Goal: Information Seeking & Learning: Compare options

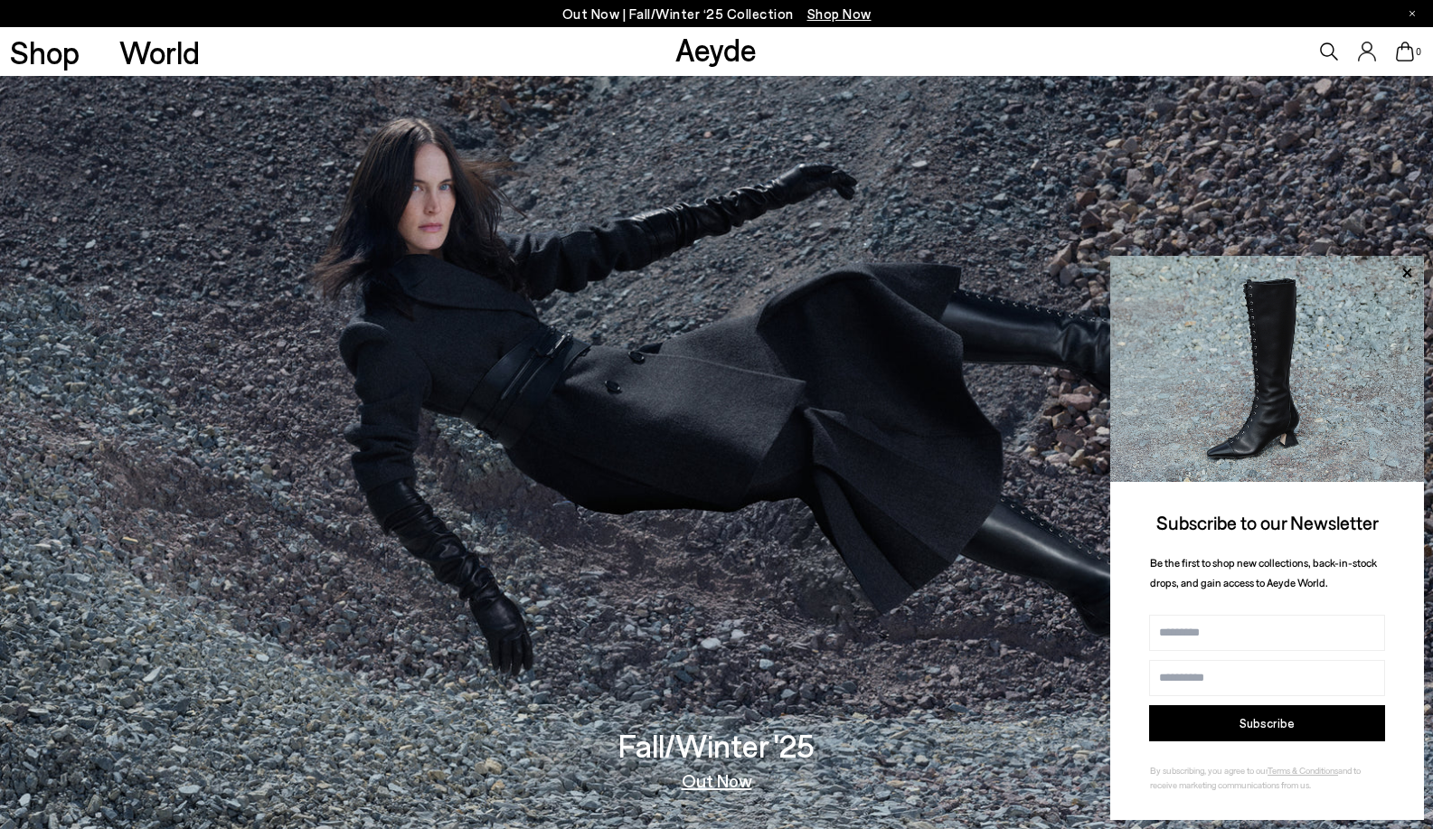
scroll to position [90, 0]
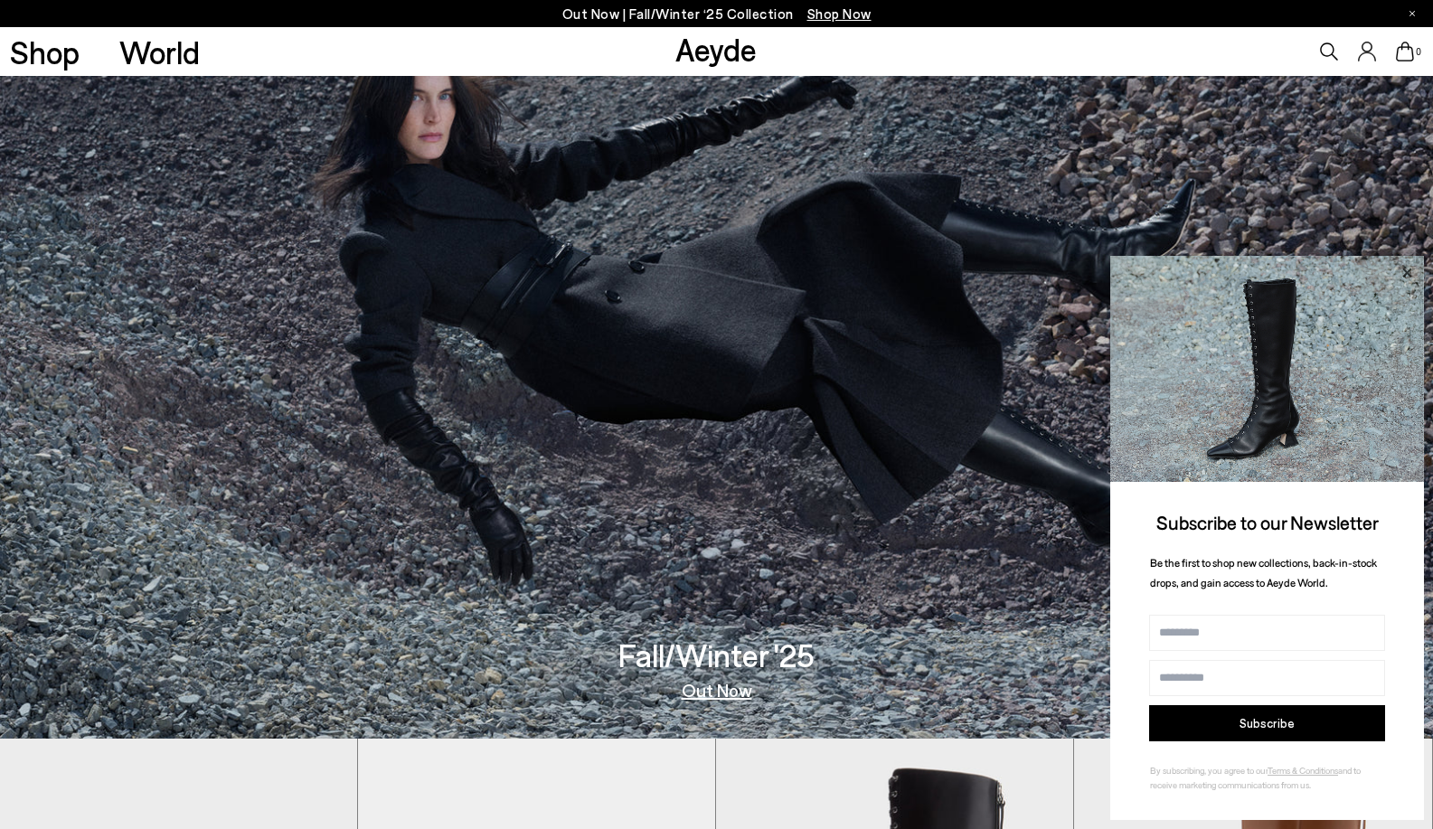
click at [1405, 278] on icon at bounding box center [1407, 273] width 24 height 24
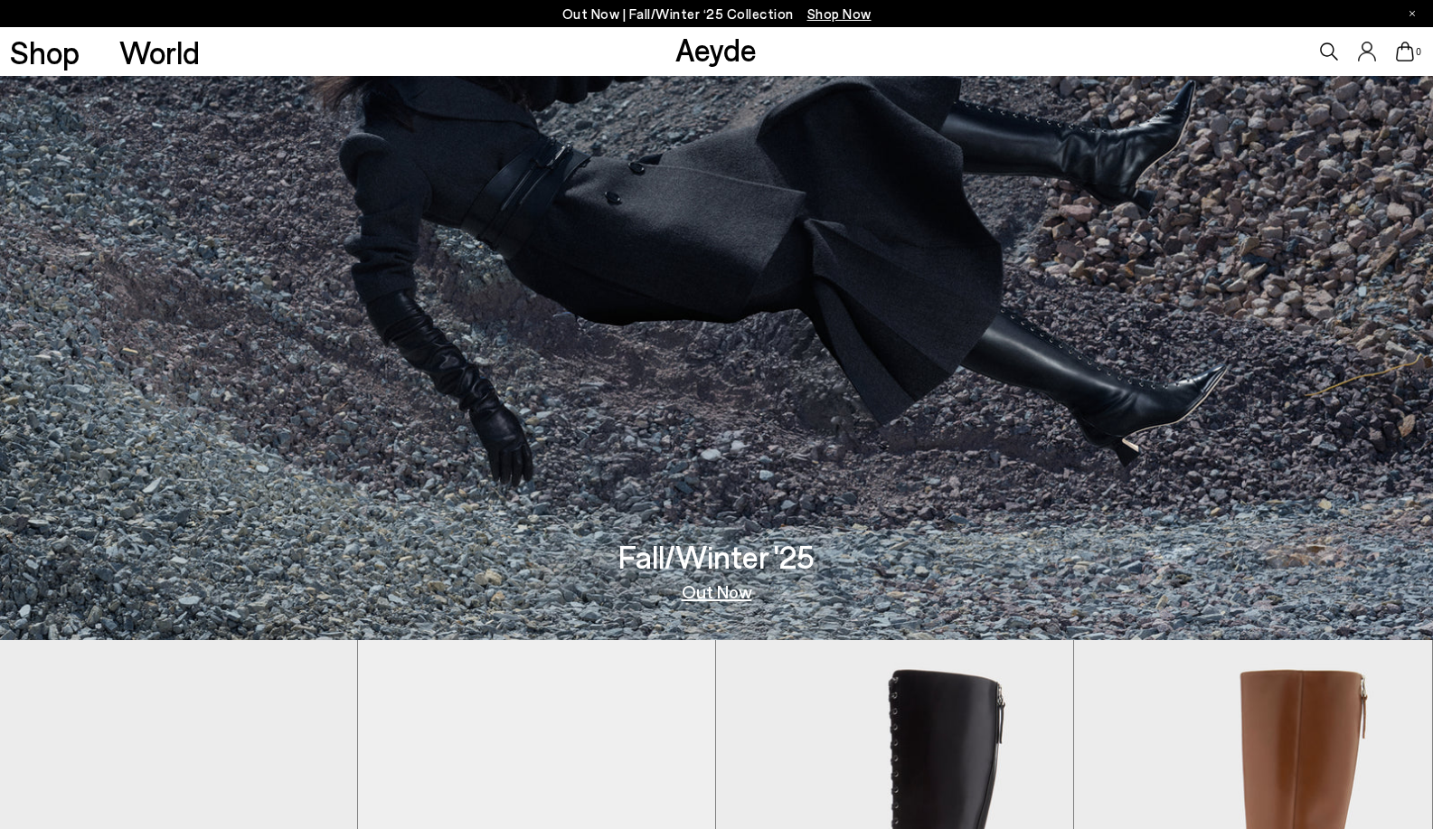
scroll to position [181, 0]
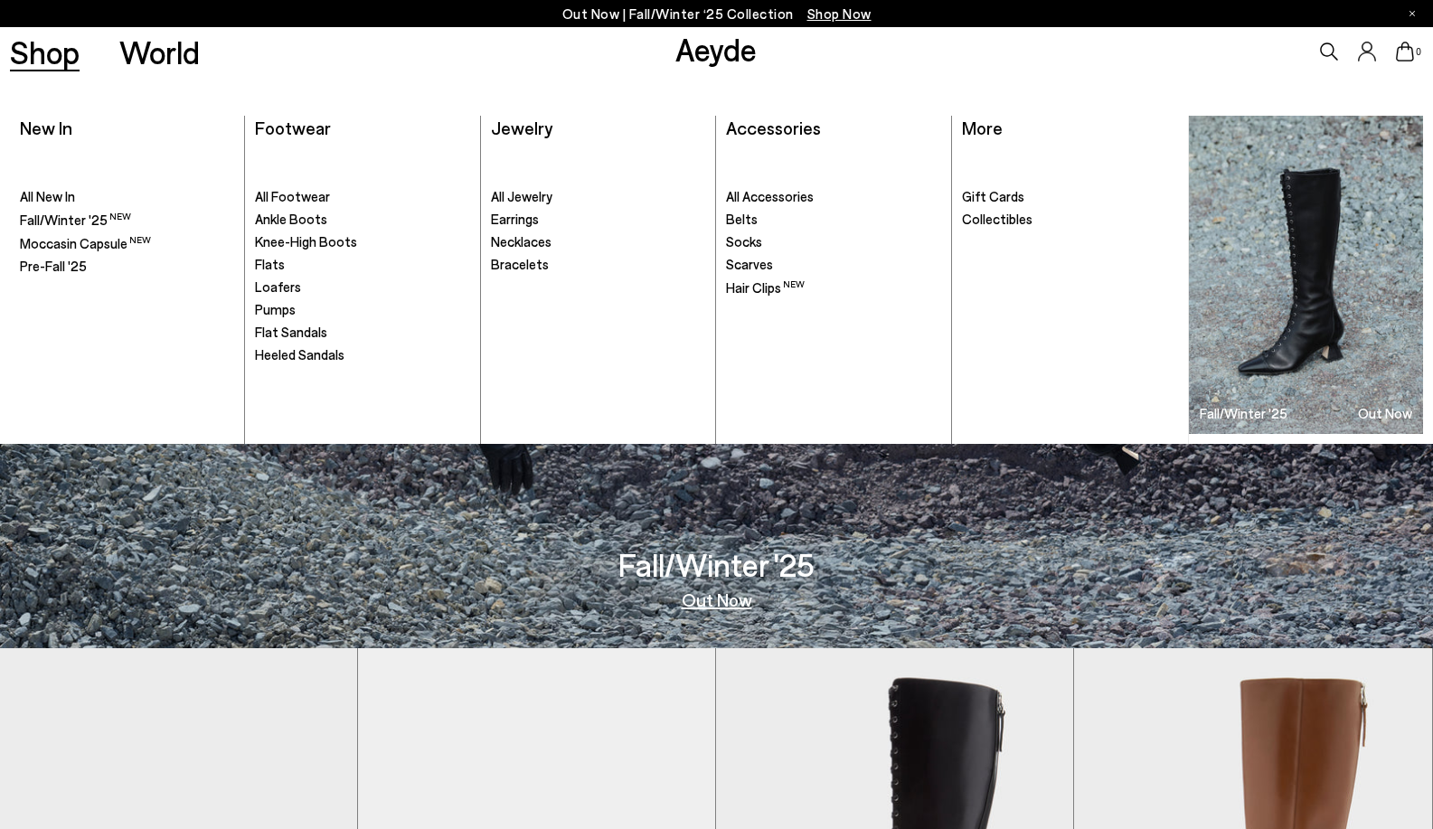
click at [27, 54] on link "Shop" at bounding box center [45, 52] width 70 height 32
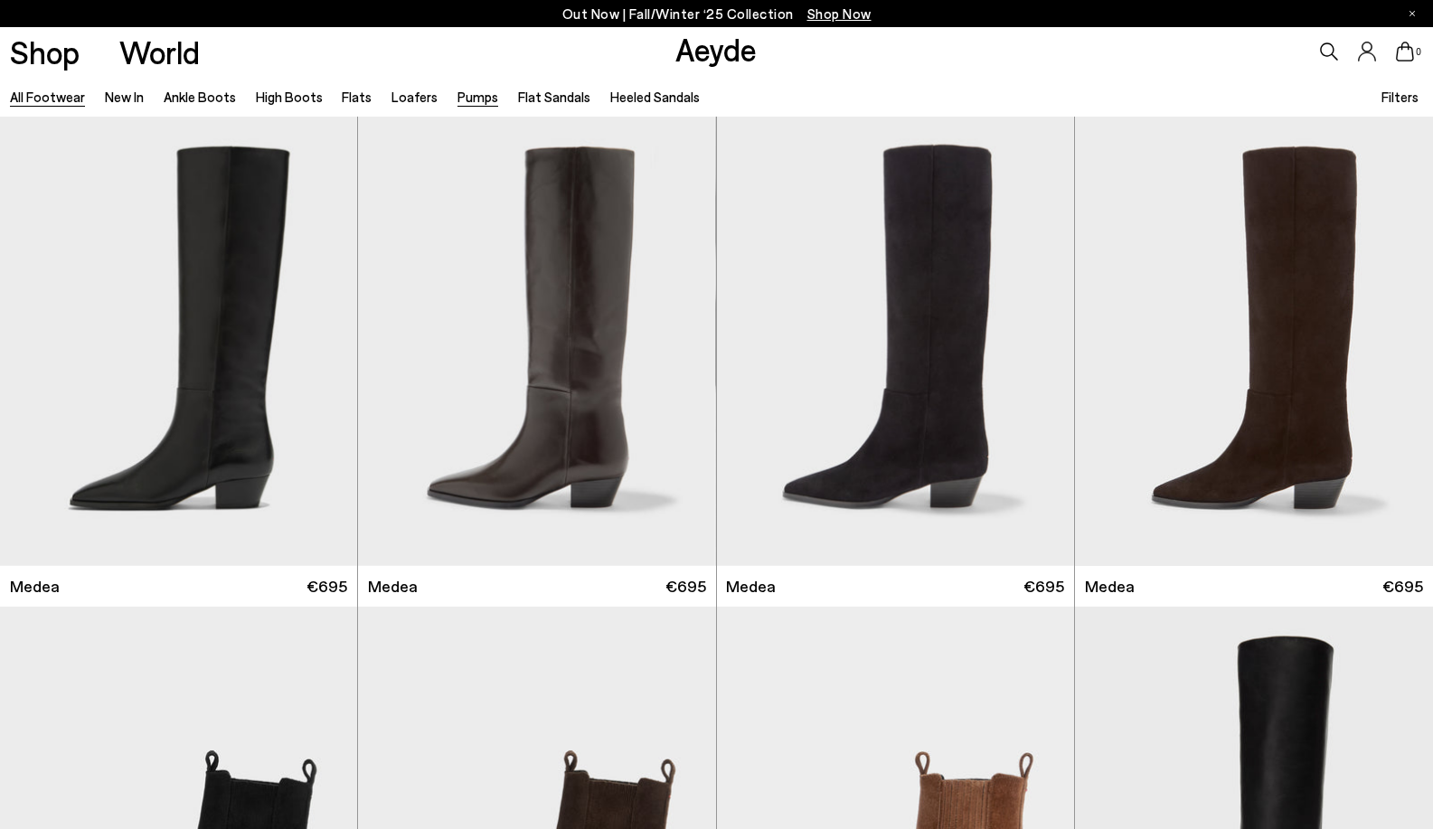
click at [461, 99] on link "Pumps" at bounding box center [478, 97] width 41 height 16
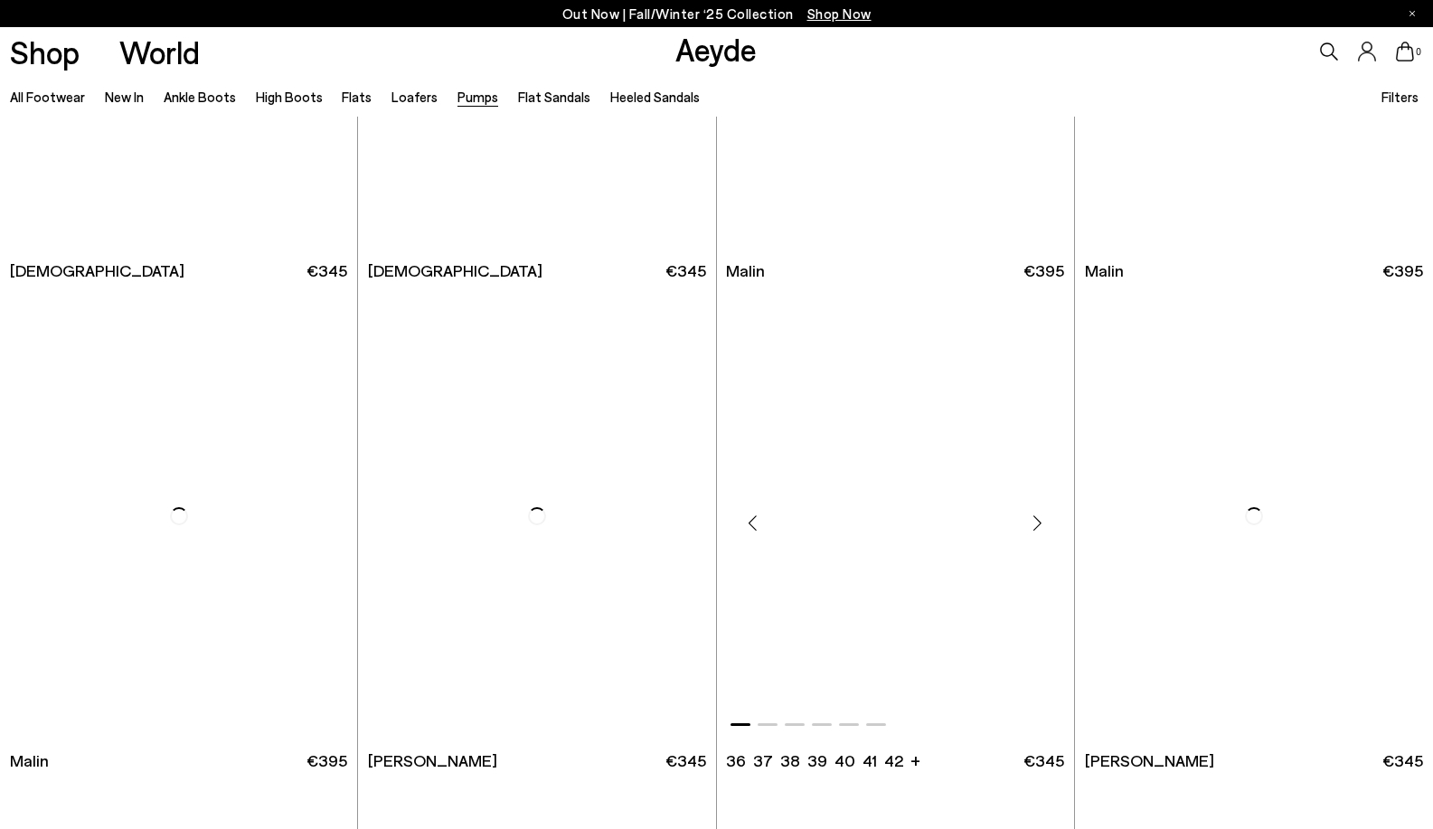
scroll to position [3527, 0]
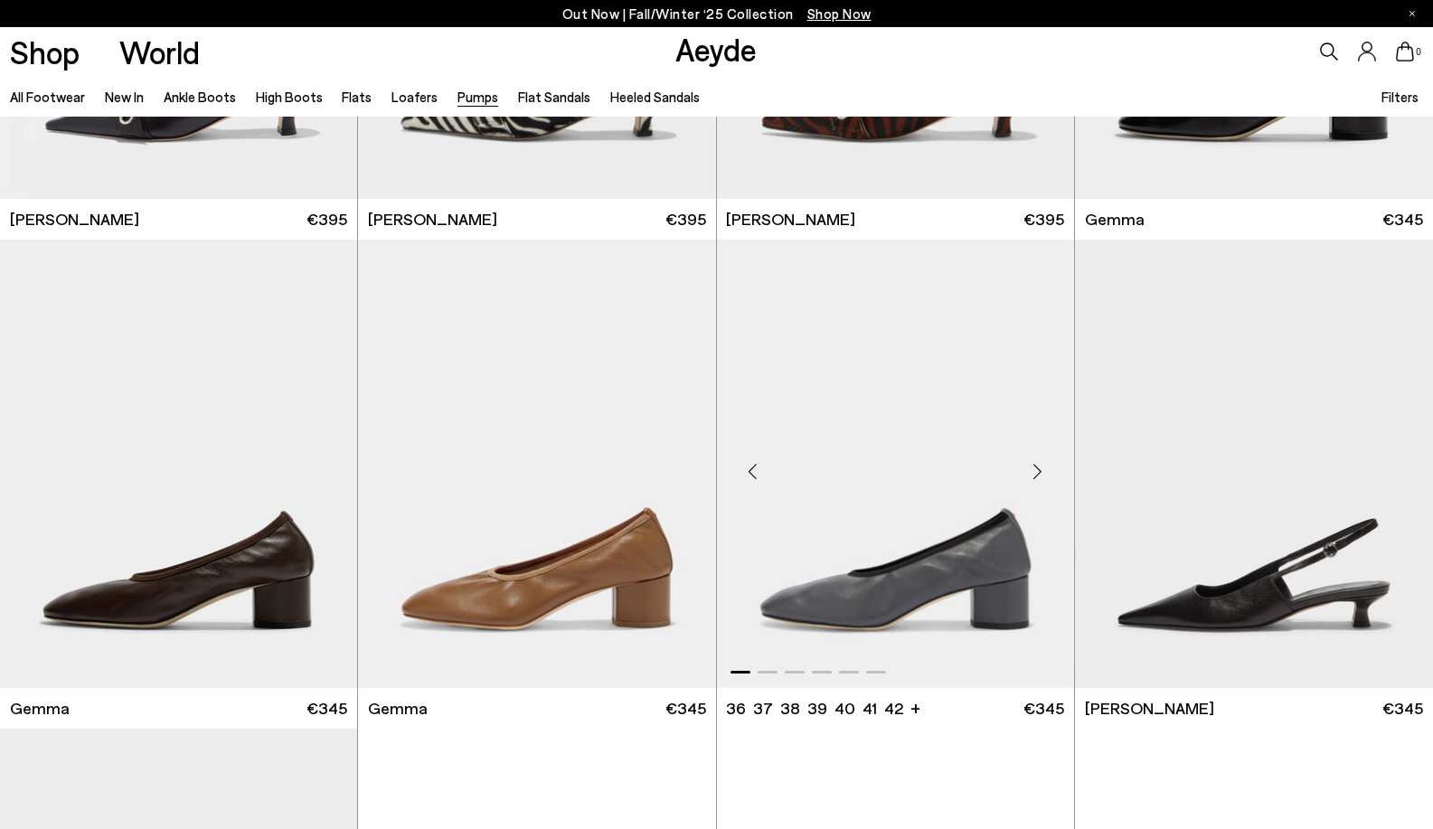
scroll to position [5426, 0]
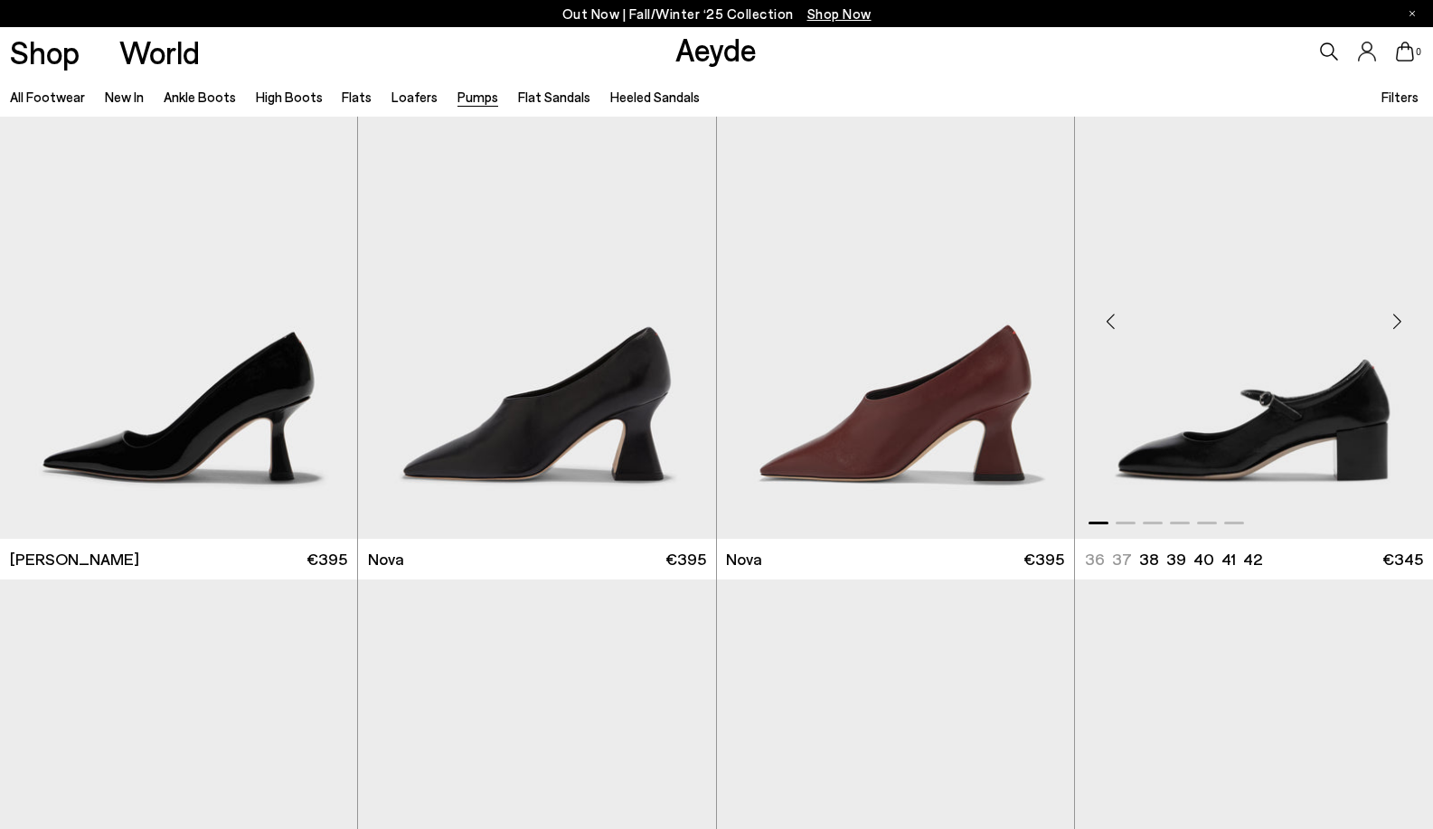
scroll to position [7596, 0]
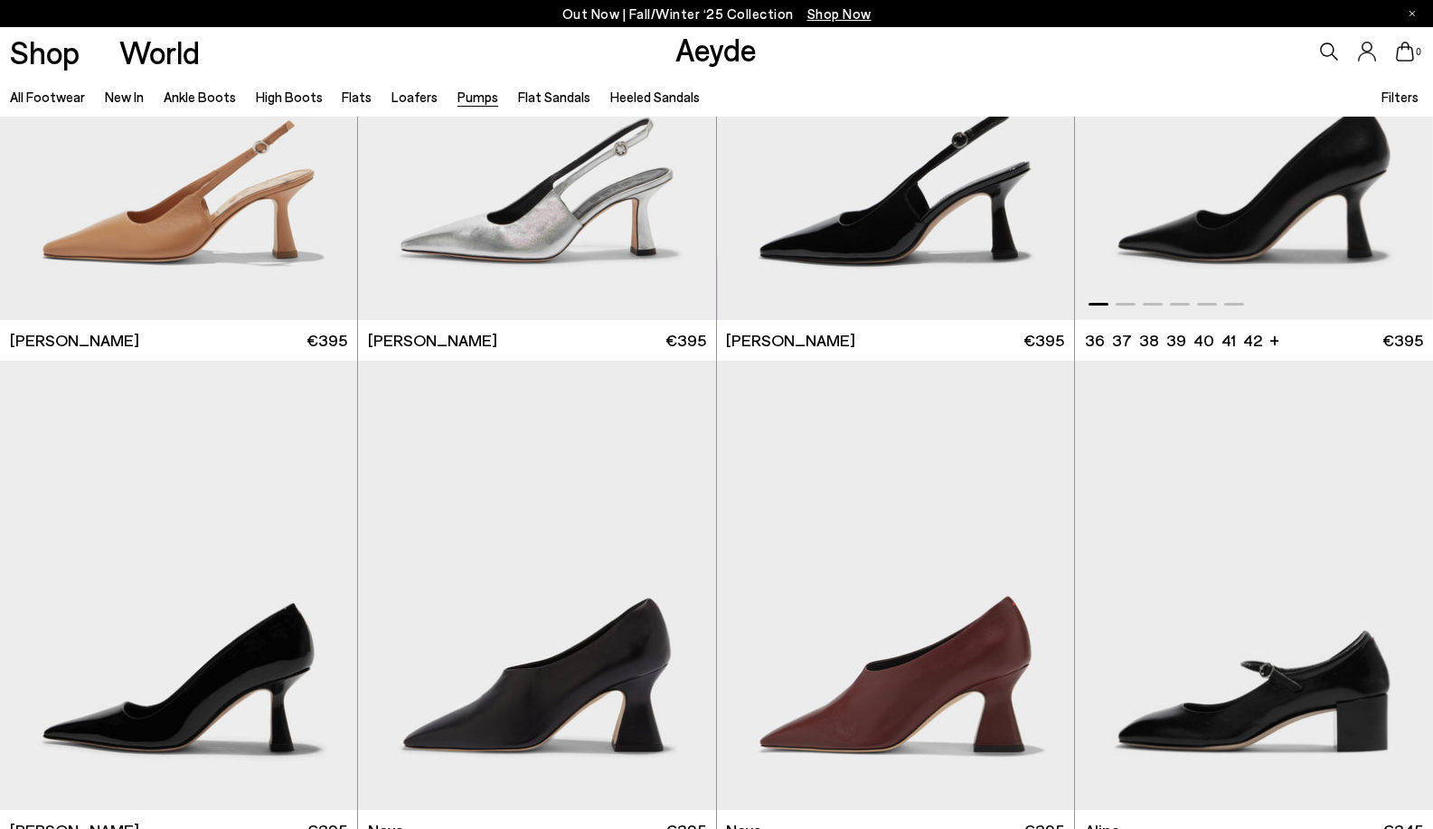
click at [1283, 230] on img "1 / 6" at bounding box center [1254, 95] width 358 height 449
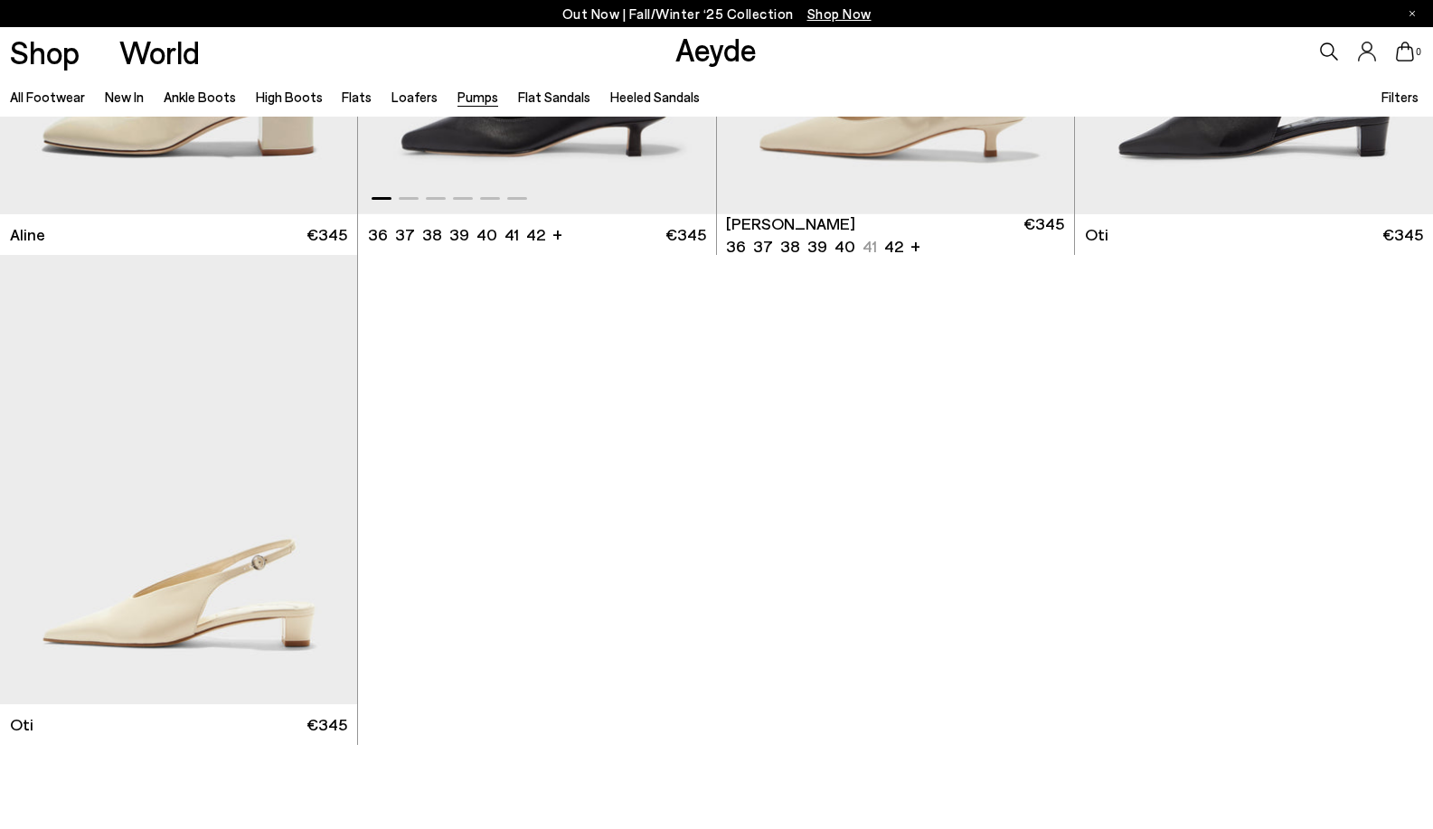
scroll to position [8500, 0]
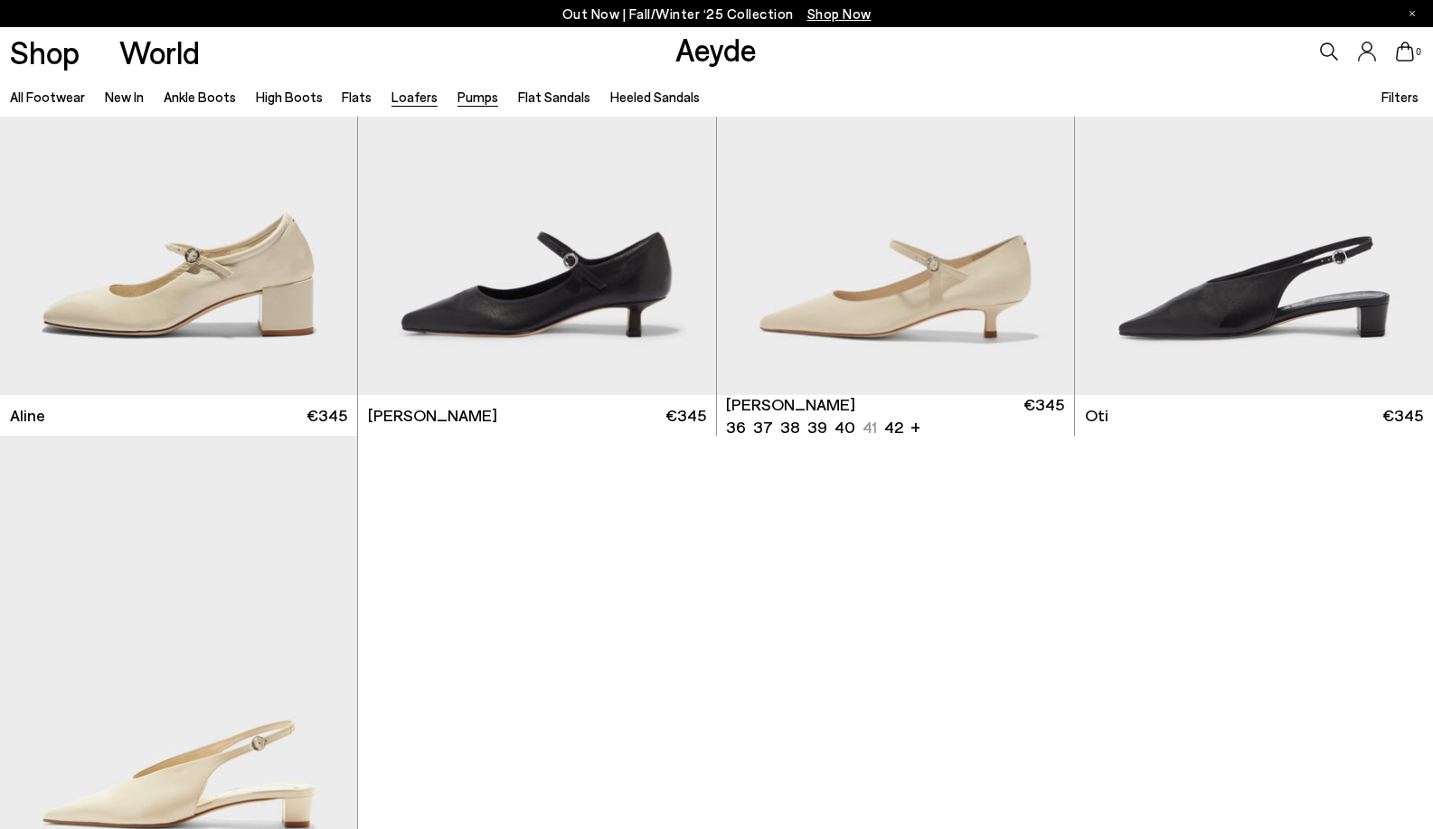
click at [404, 95] on link "Loafers" at bounding box center [415, 97] width 46 height 16
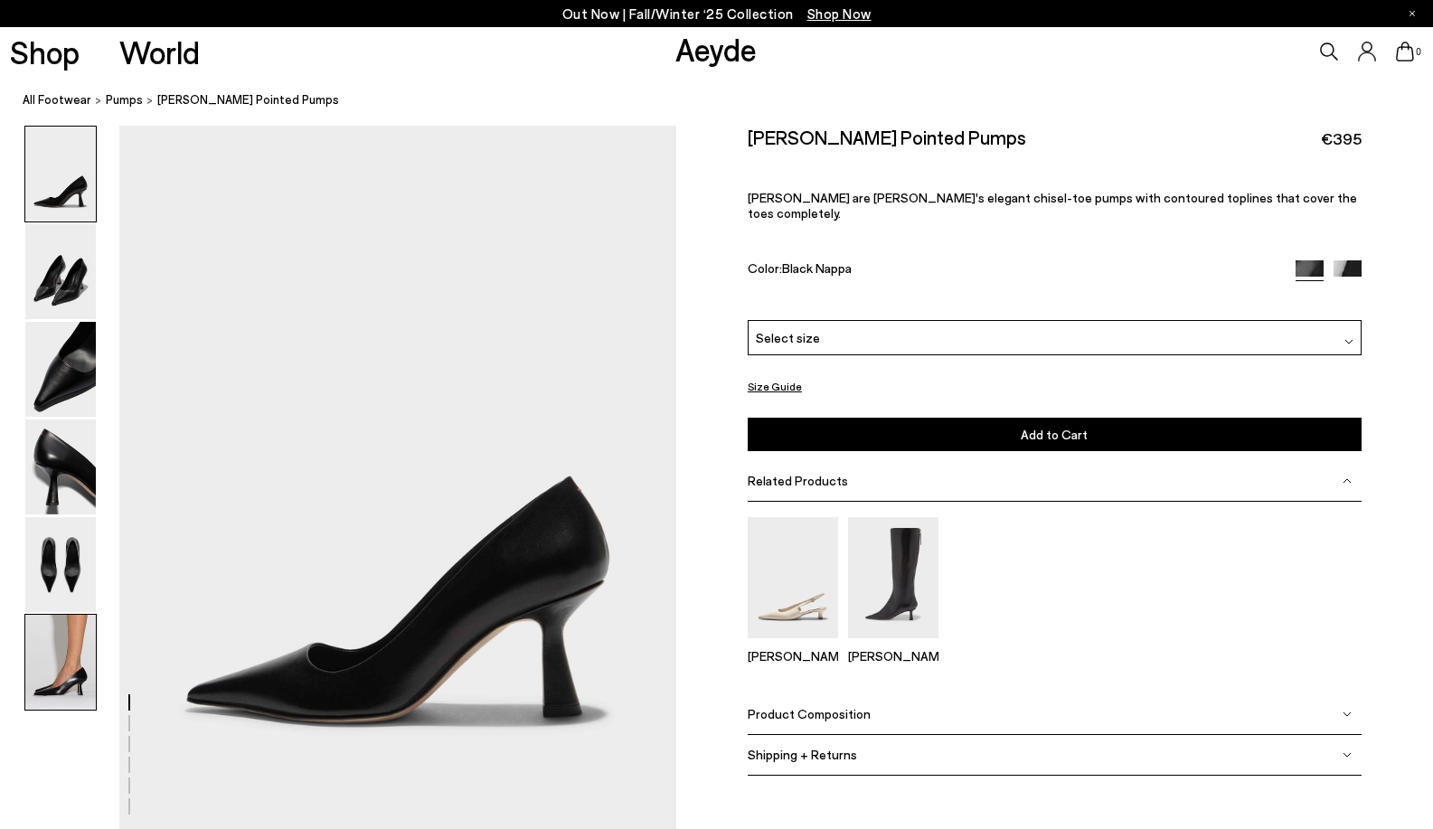
click at [61, 664] on img at bounding box center [60, 662] width 71 height 95
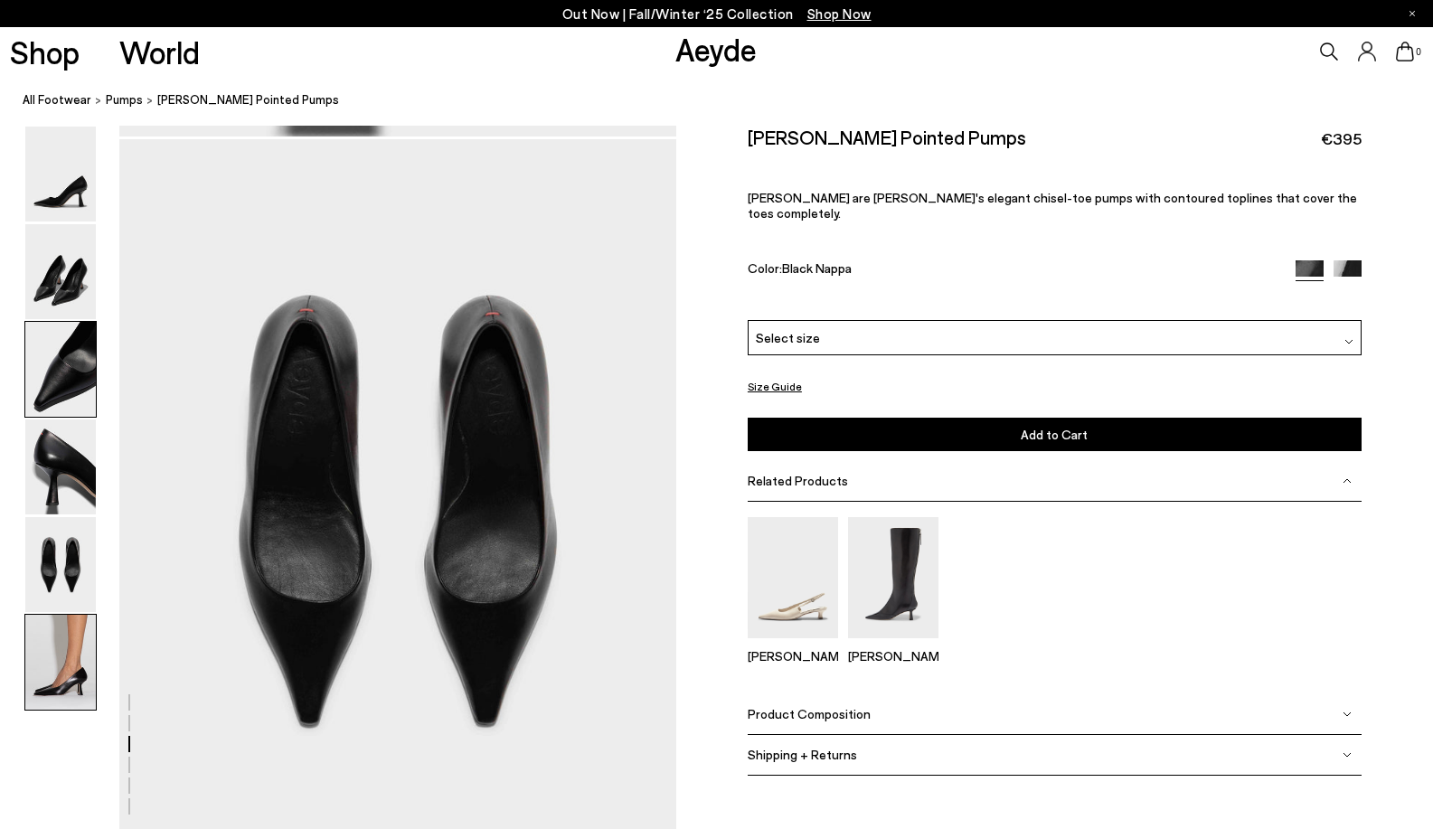
scroll to position [3811, 0]
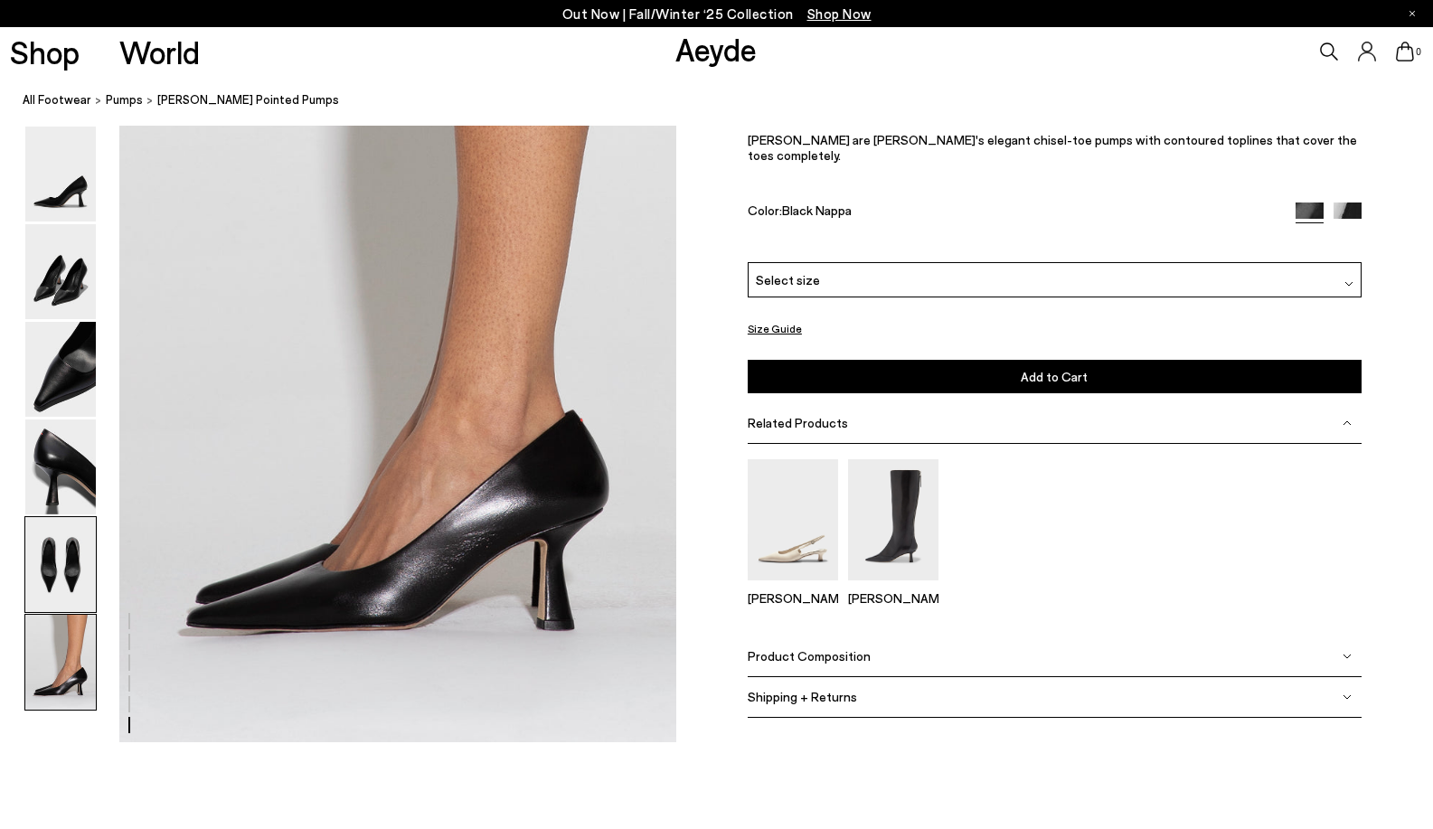
click at [84, 568] on img at bounding box center [60, 564] width 71 height 95
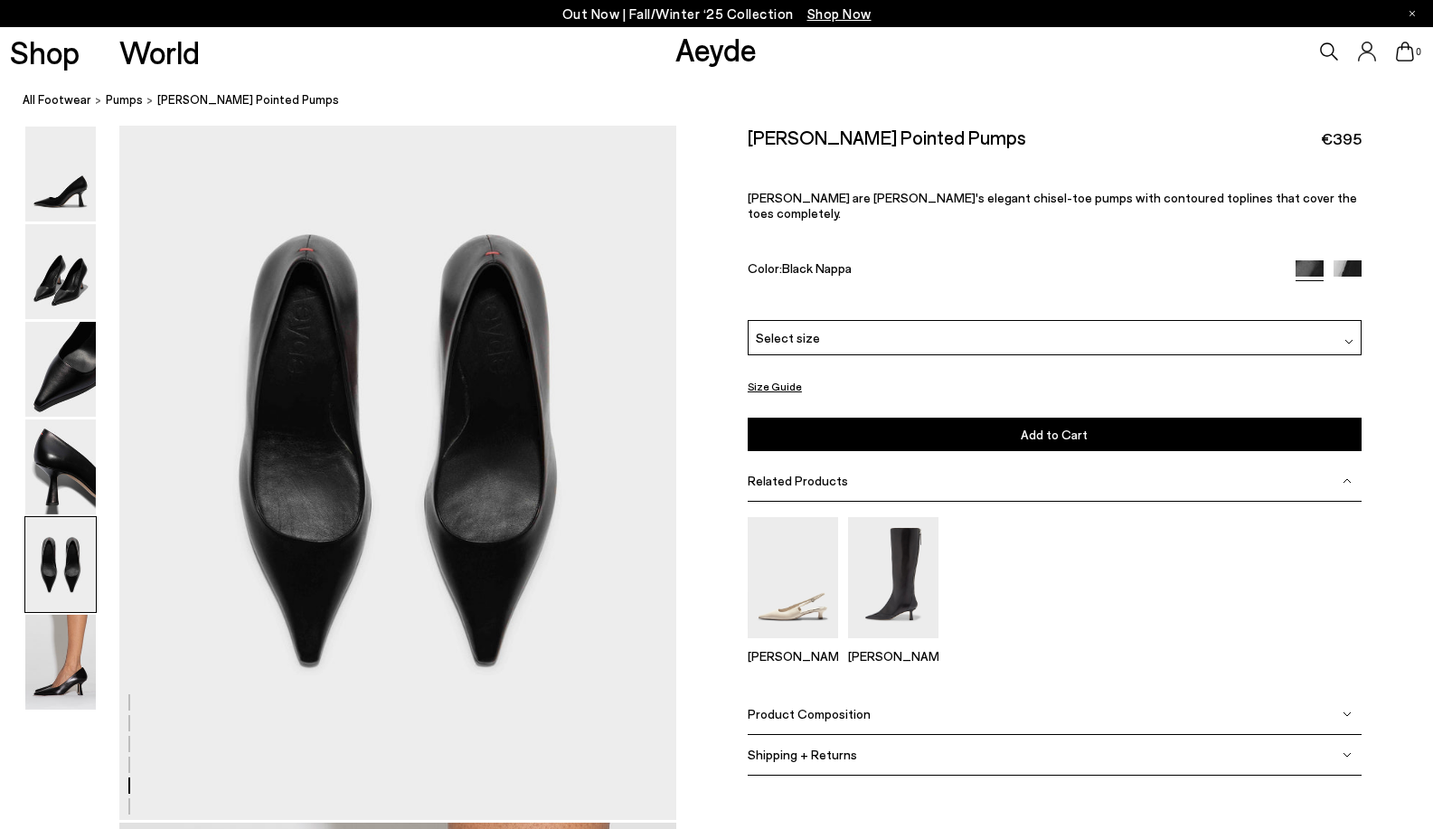
scroll to position [2943, 0]
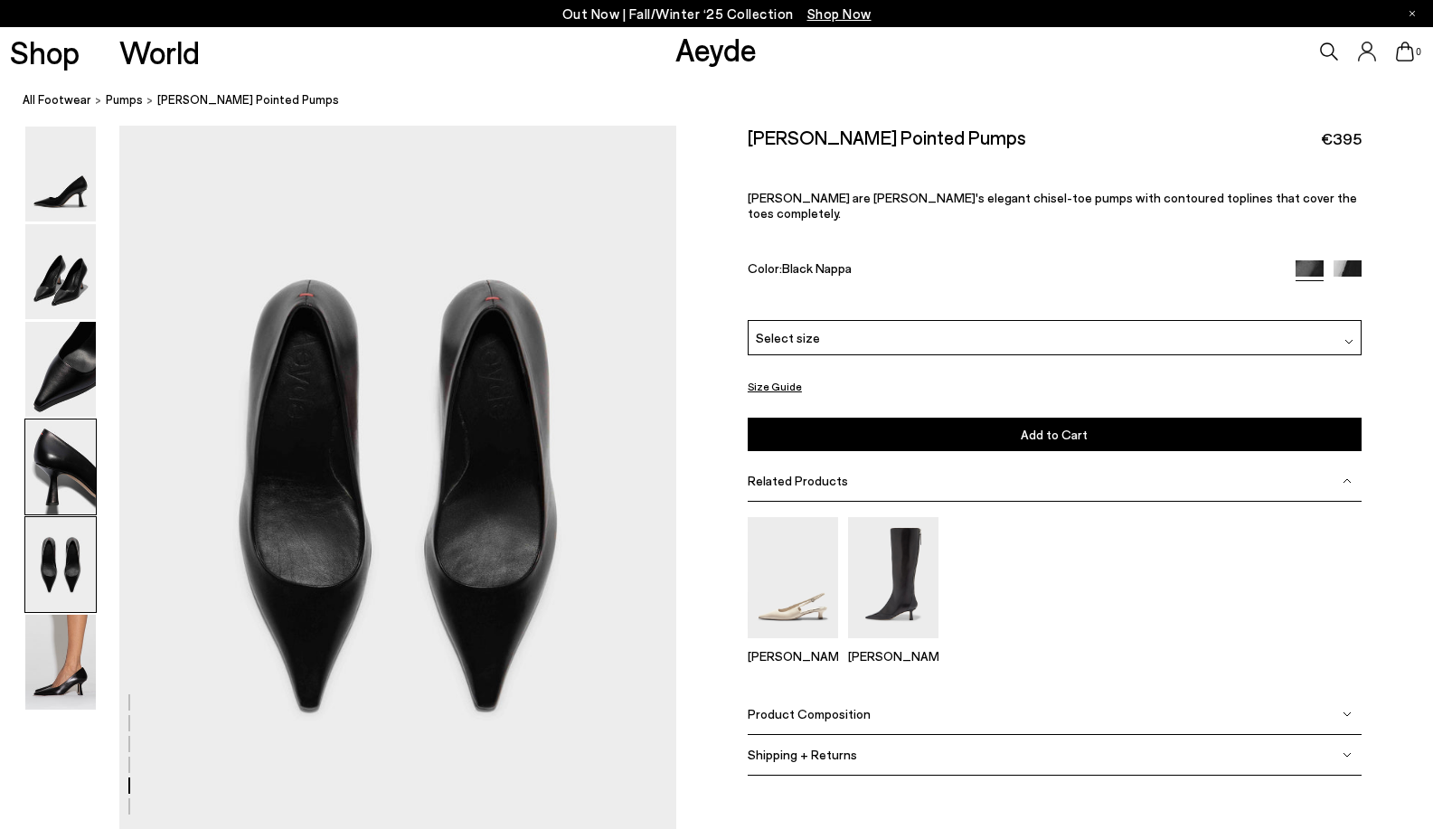
click at [80, 484] on img at bounding box center [60, 467] width 71 height 95
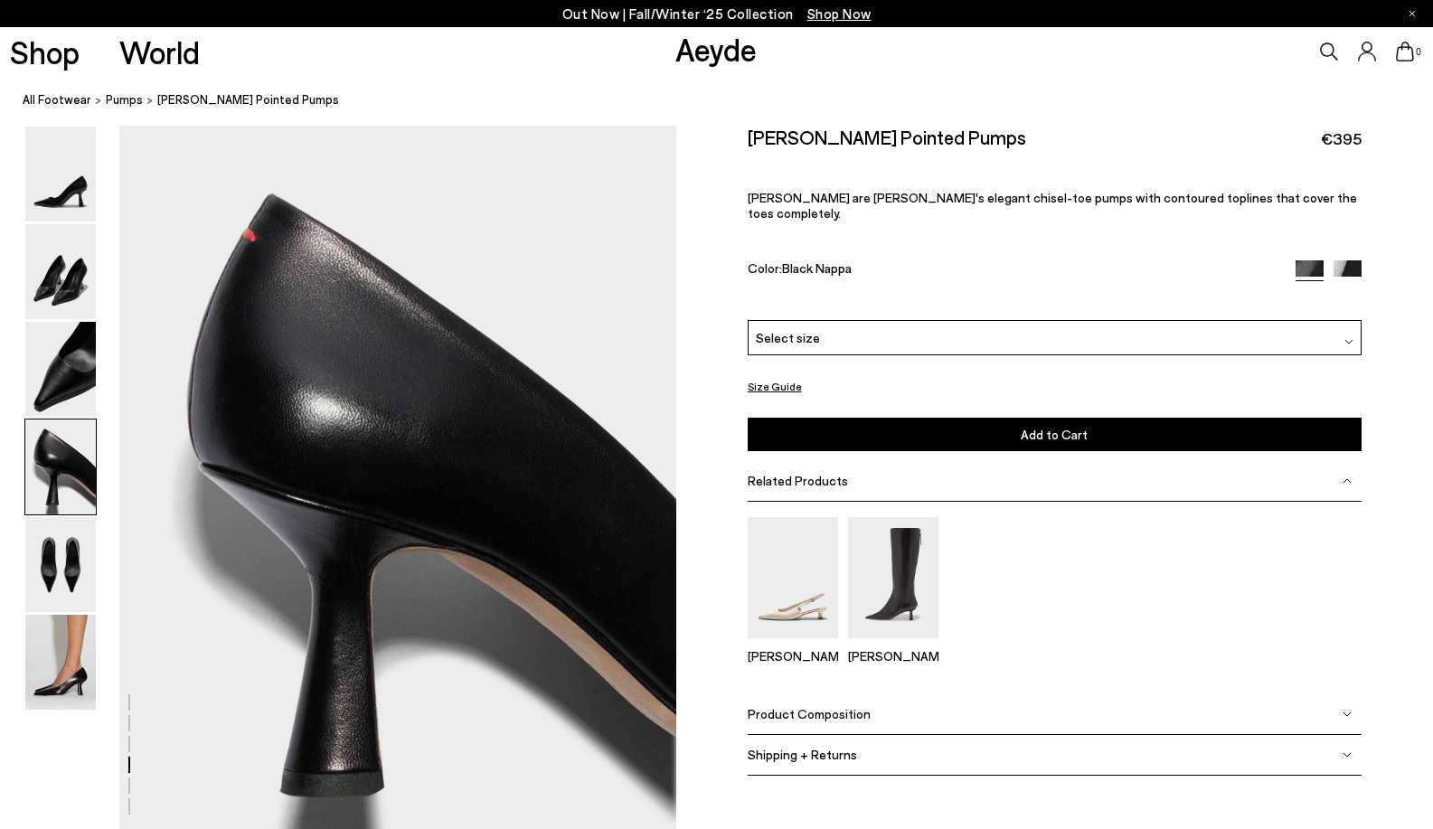
scroll to position [2198, 0]
click at [91, 388] on img at bounding box center [60, 369] width 71 height 95
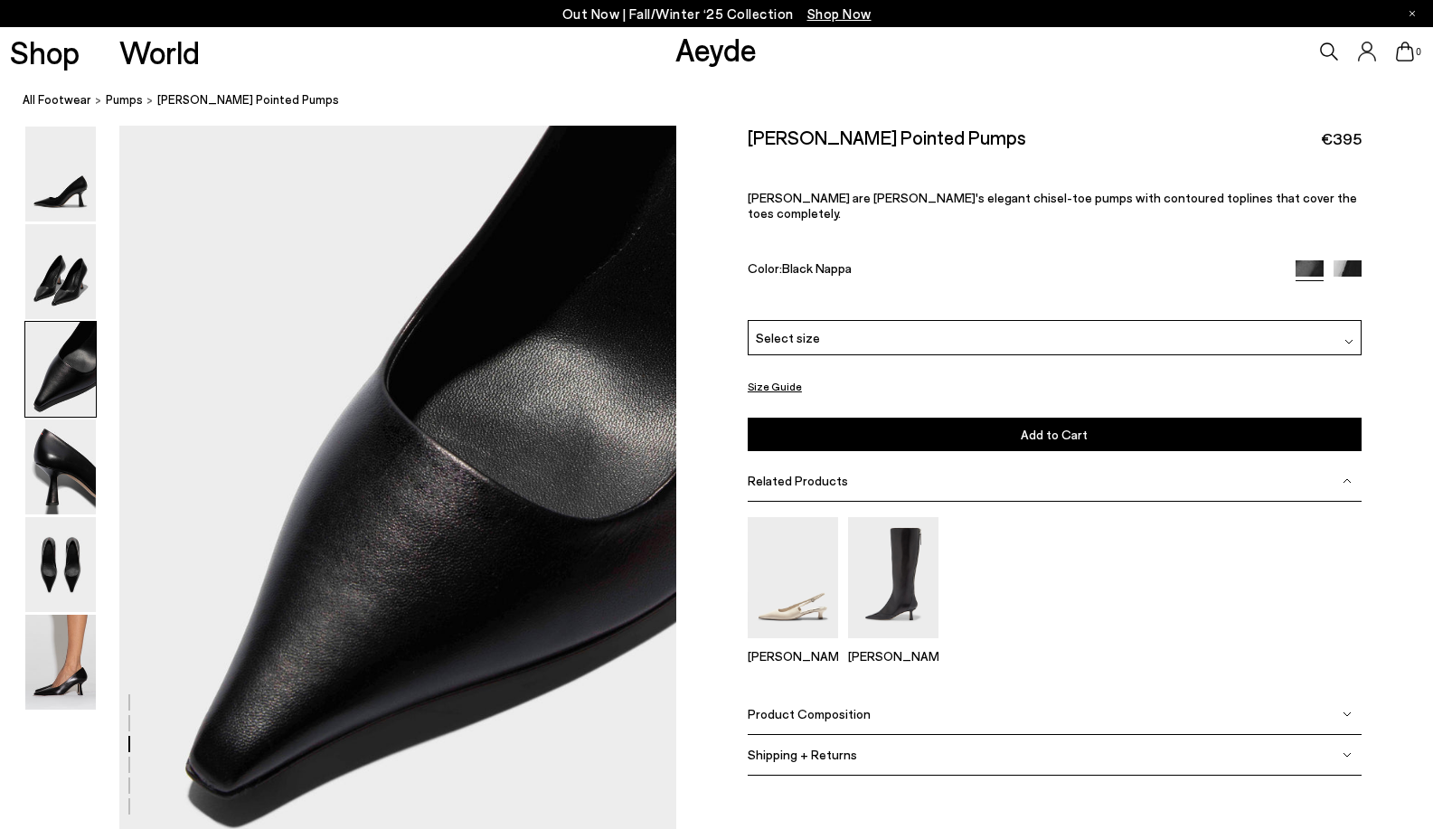
scroll to position [1453, 0]
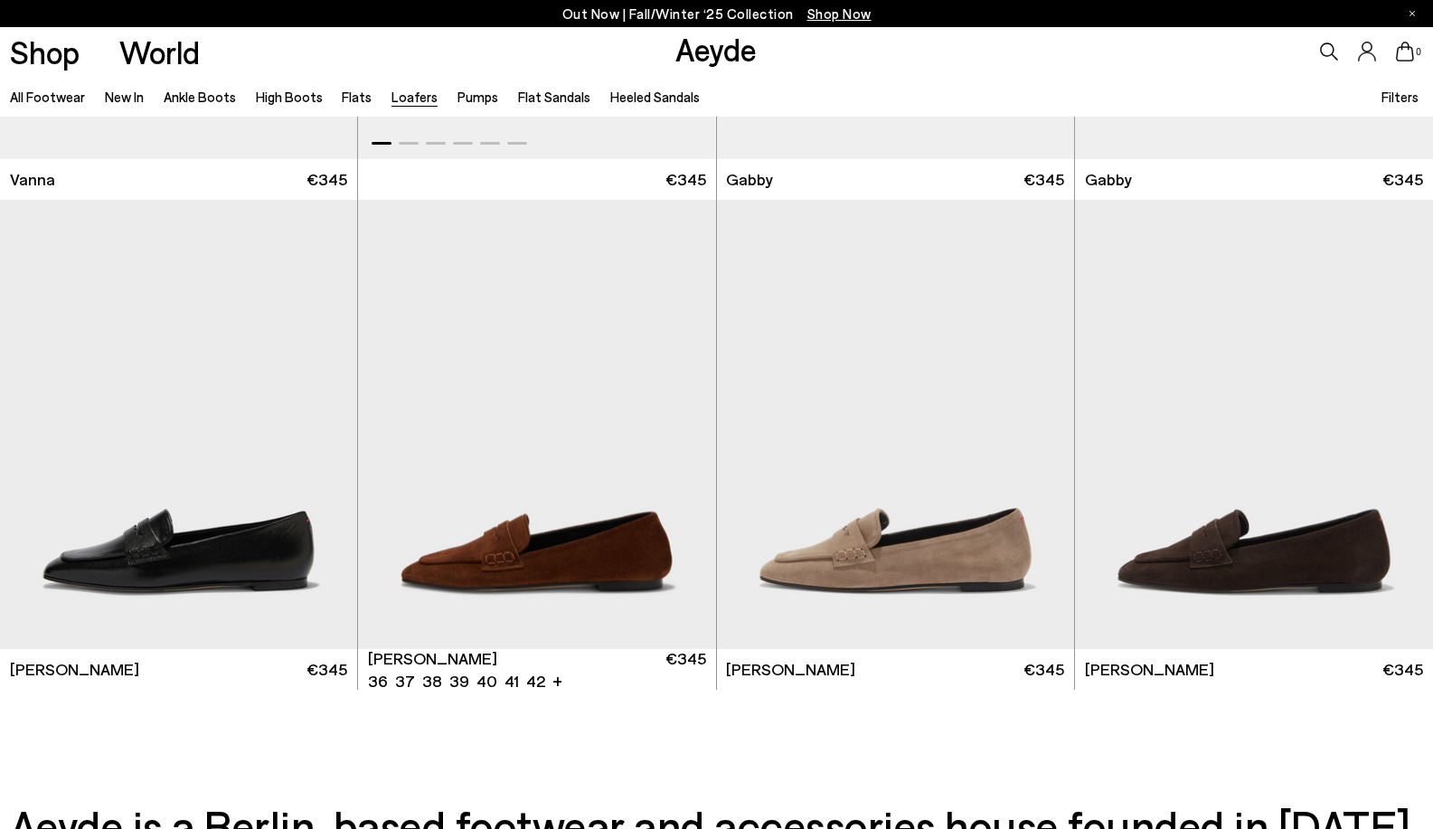
scroll to position [3346, 0]
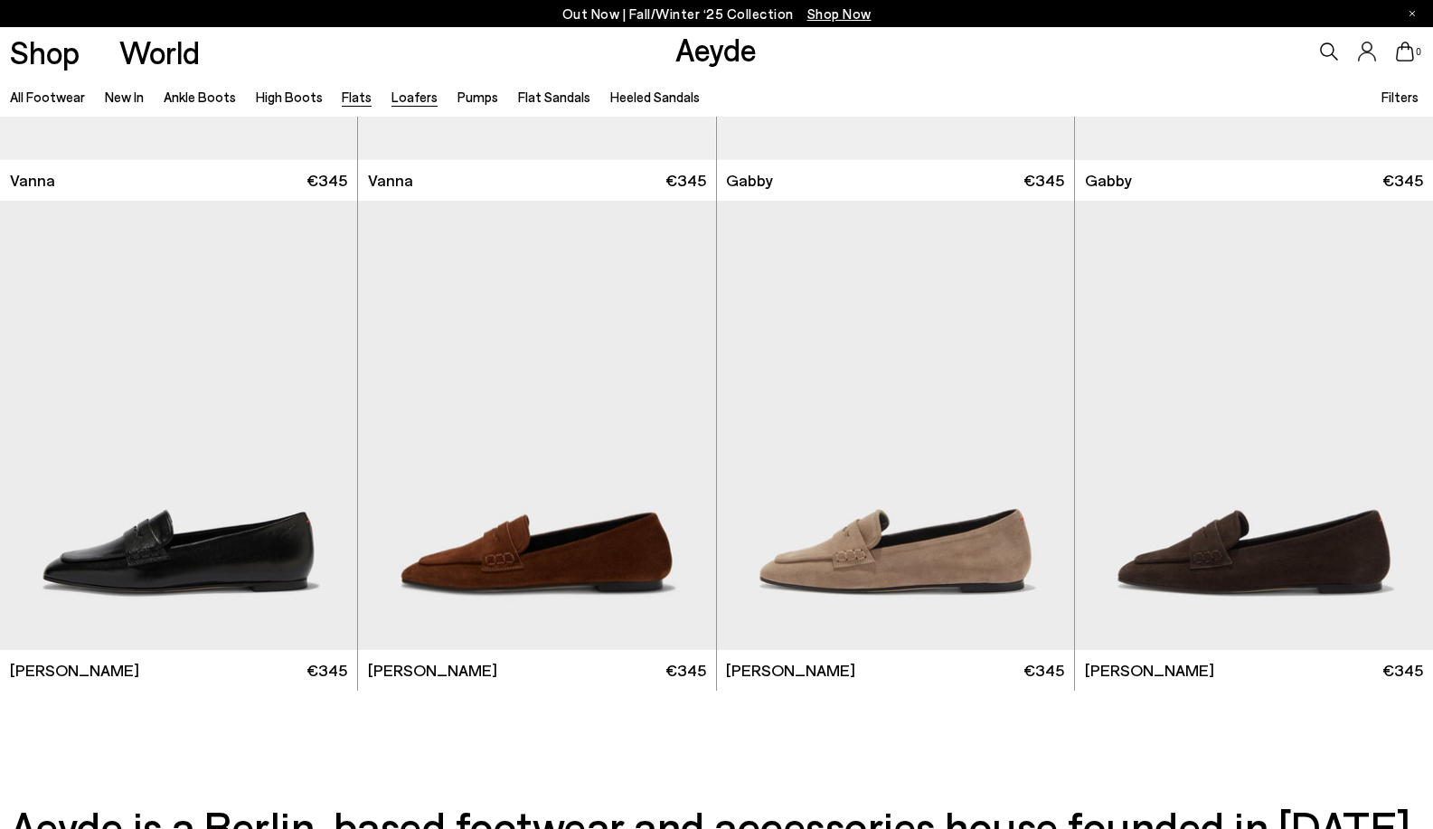
click at [357, 100] on link "Flats" at bounding box center [357, 97] width 30 height 16
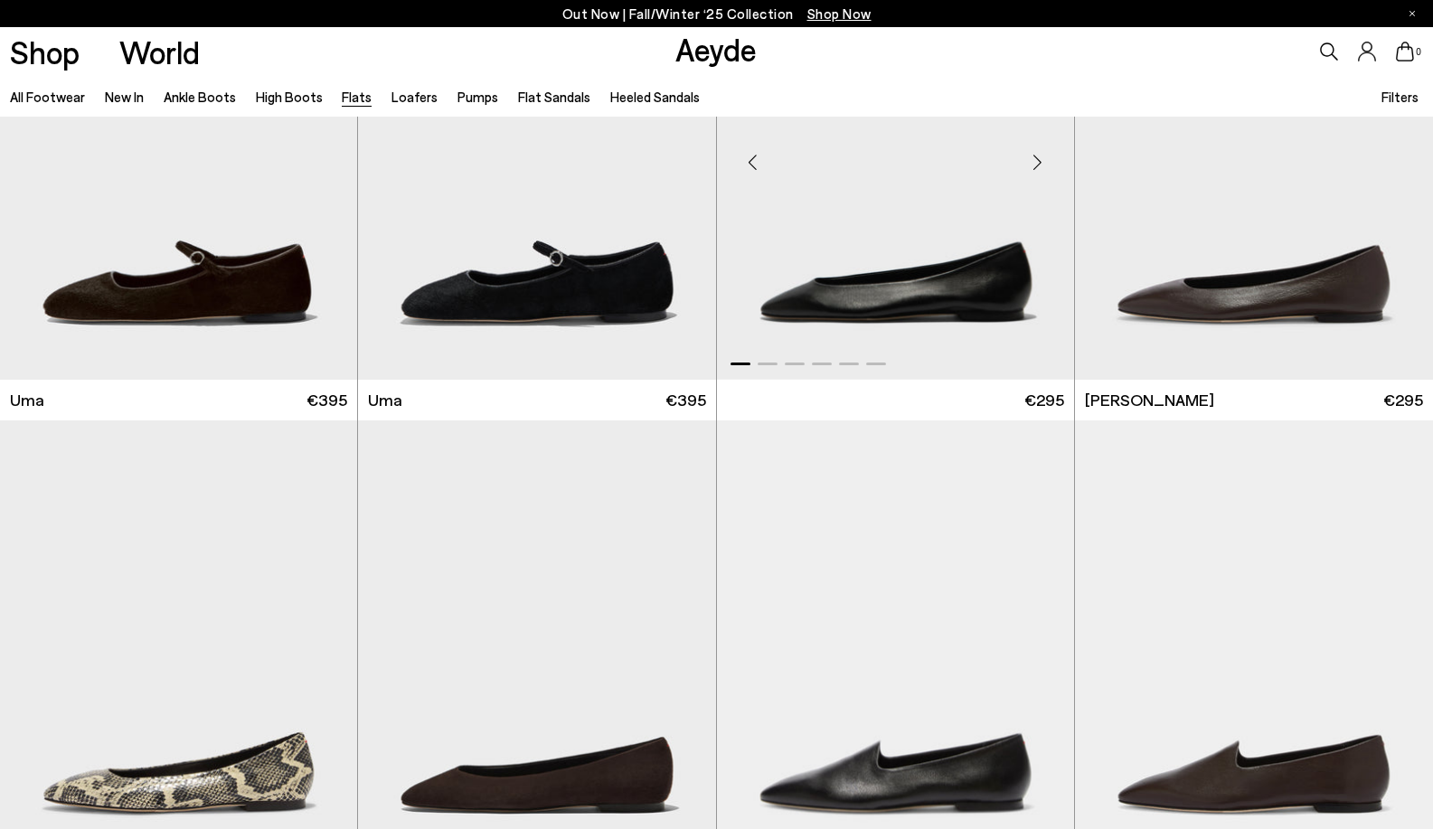
scroll to position [452, 0]
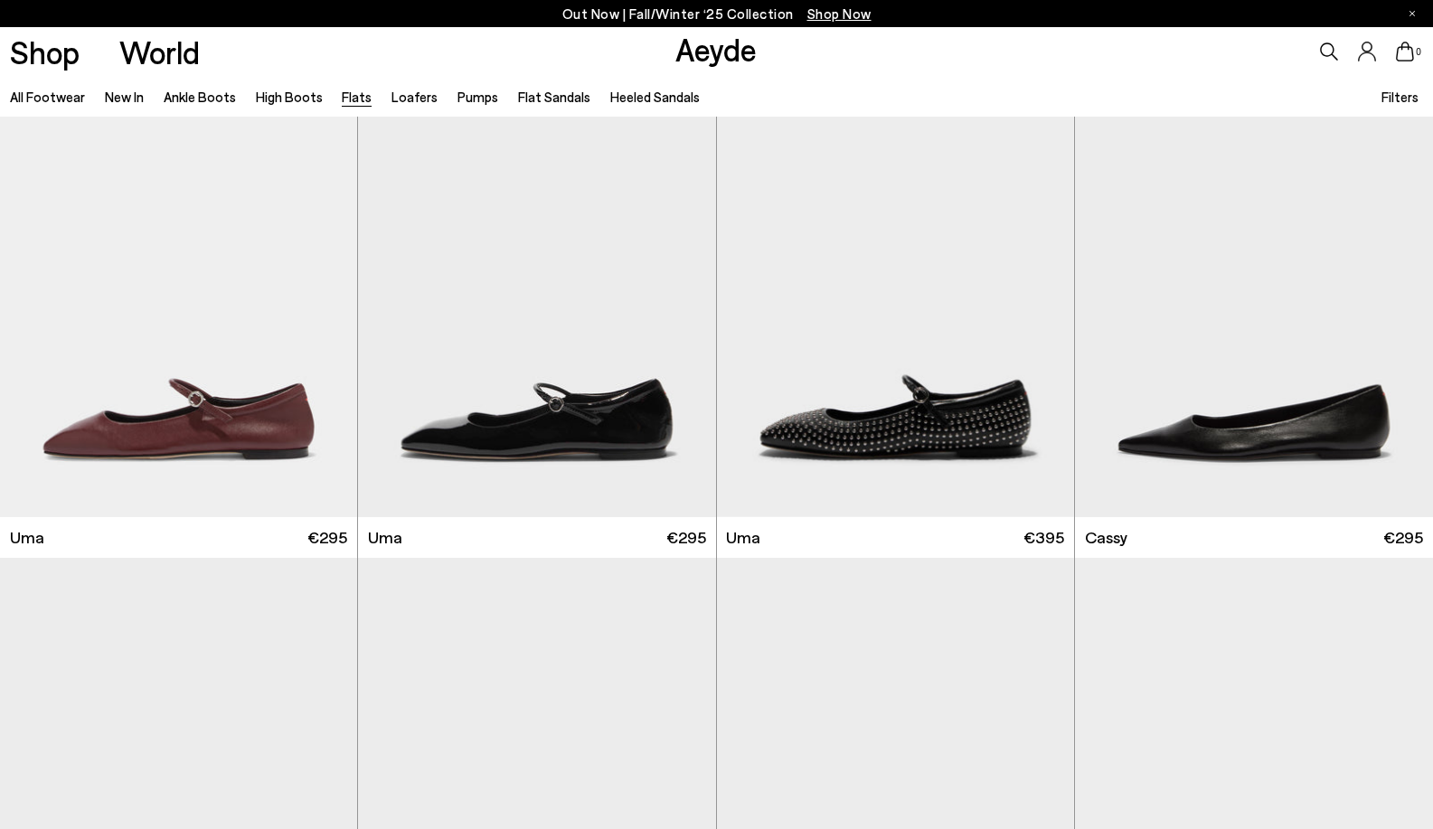
scroll to position [2622, 0]
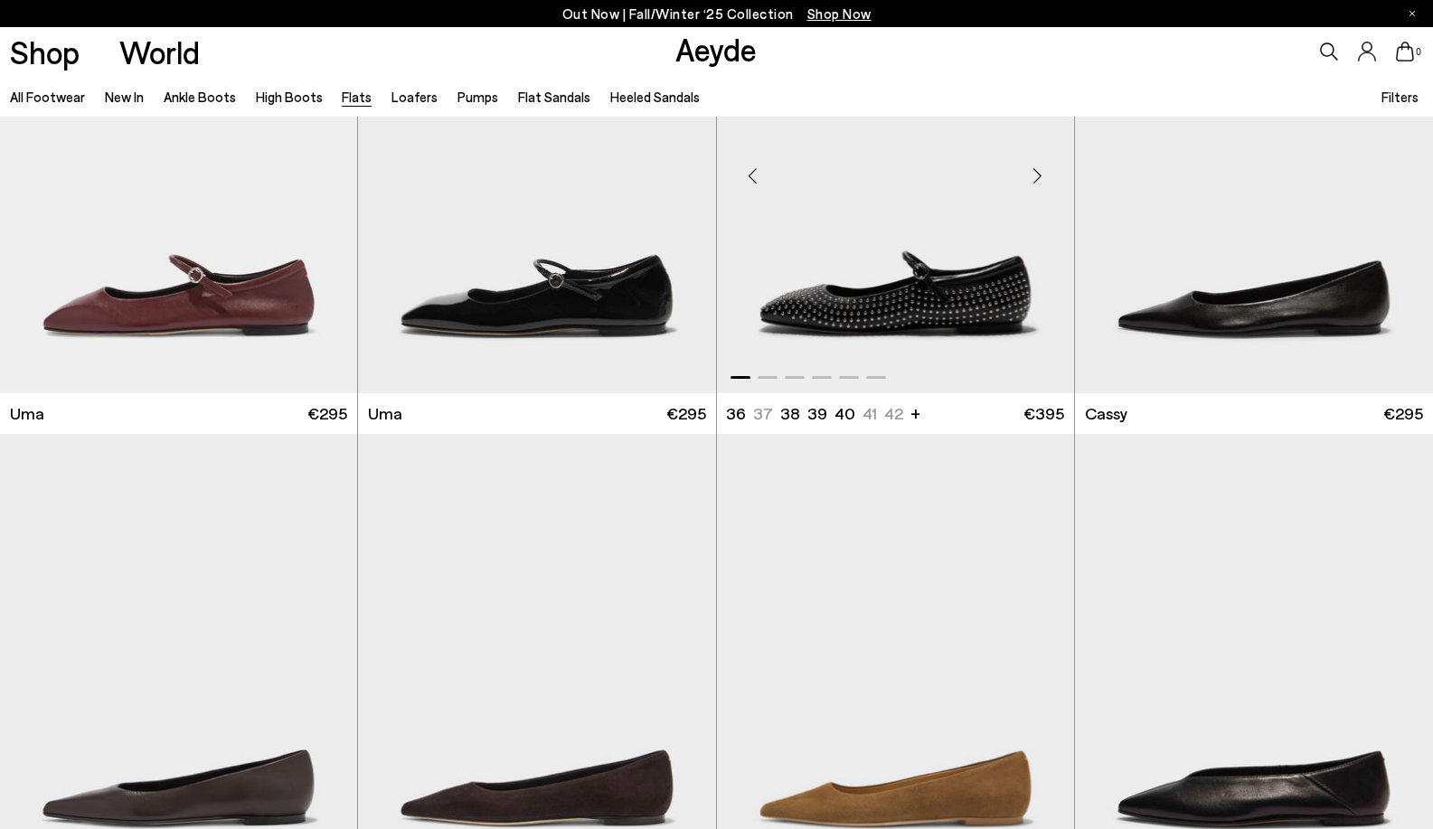
click at [956, 333] on img "1 / 6" at bounding box center [895, 169] width 357 height 449
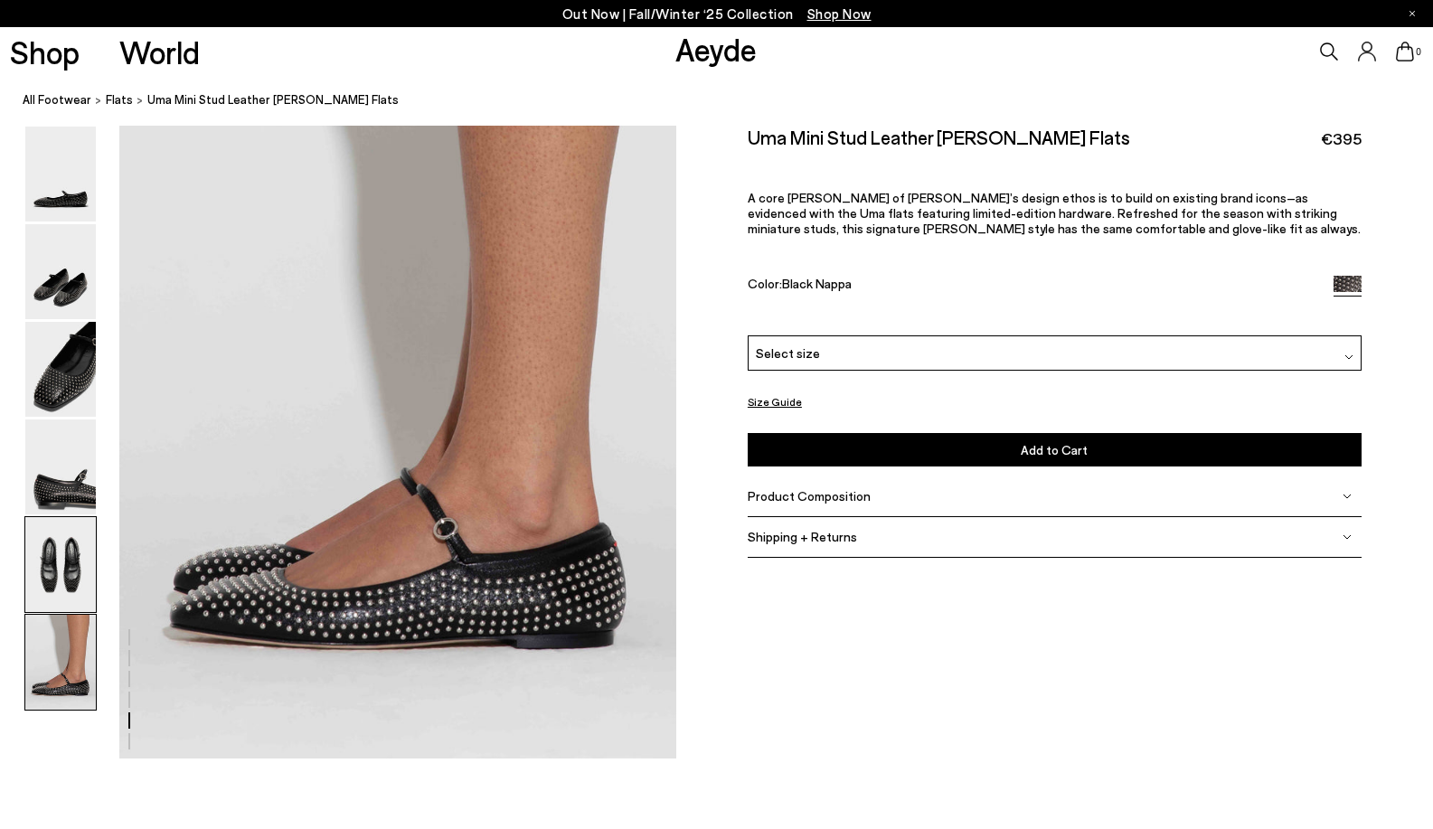
scroll to position [3811, 0]
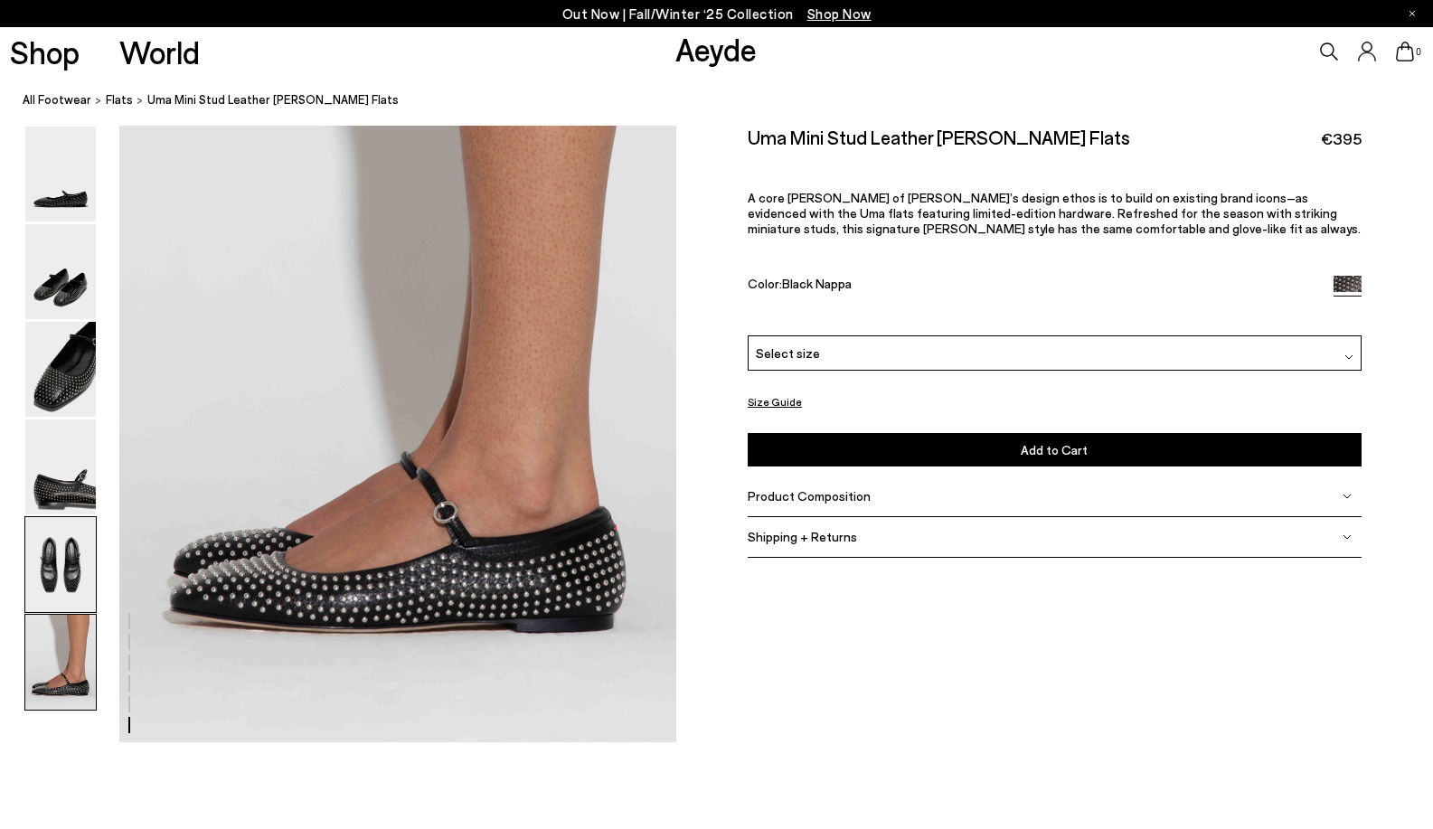
click at [80, 553] on img at bounding box center [60, 564] width 71 height 95
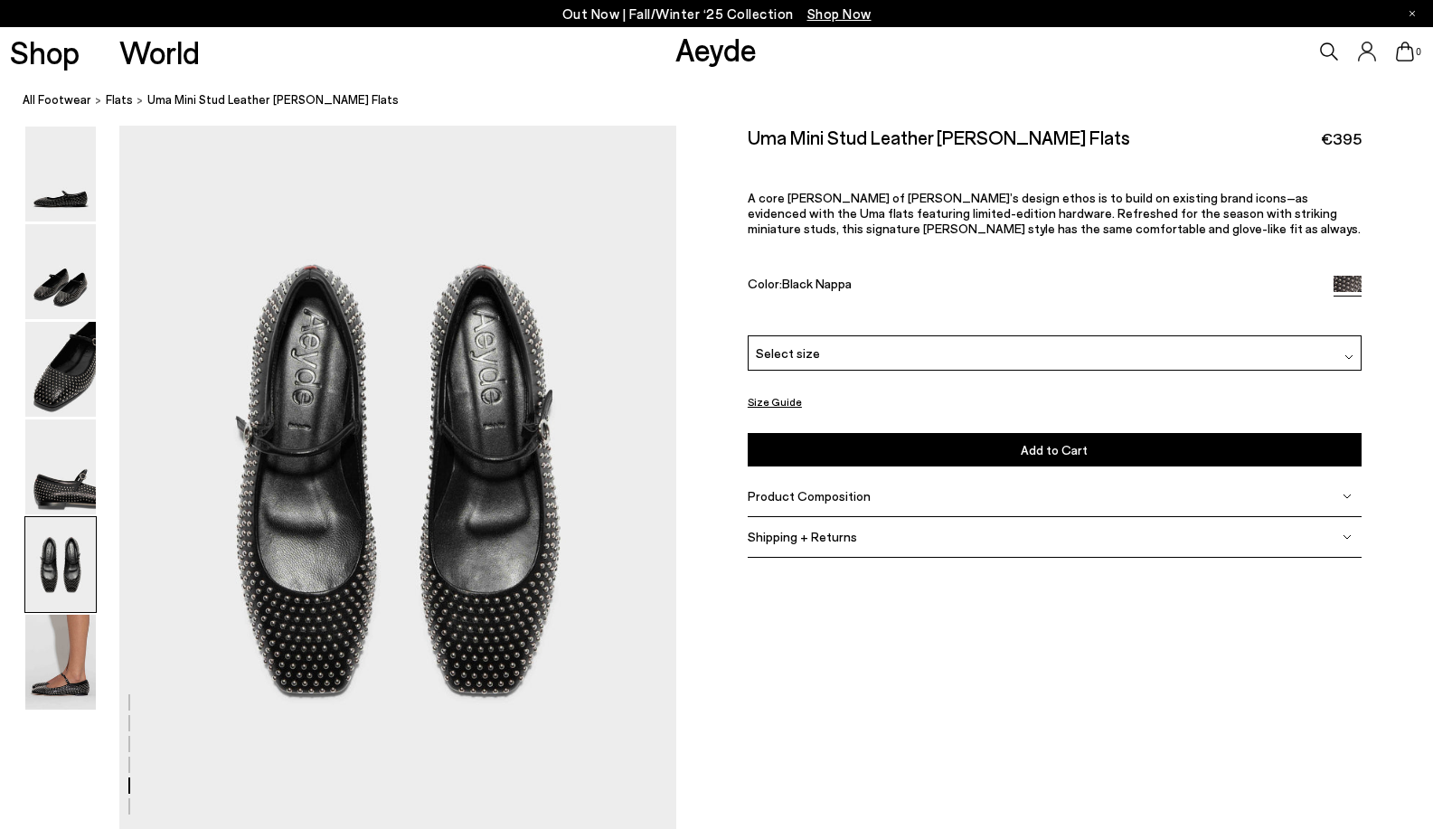
scroll to position [2943, 0]
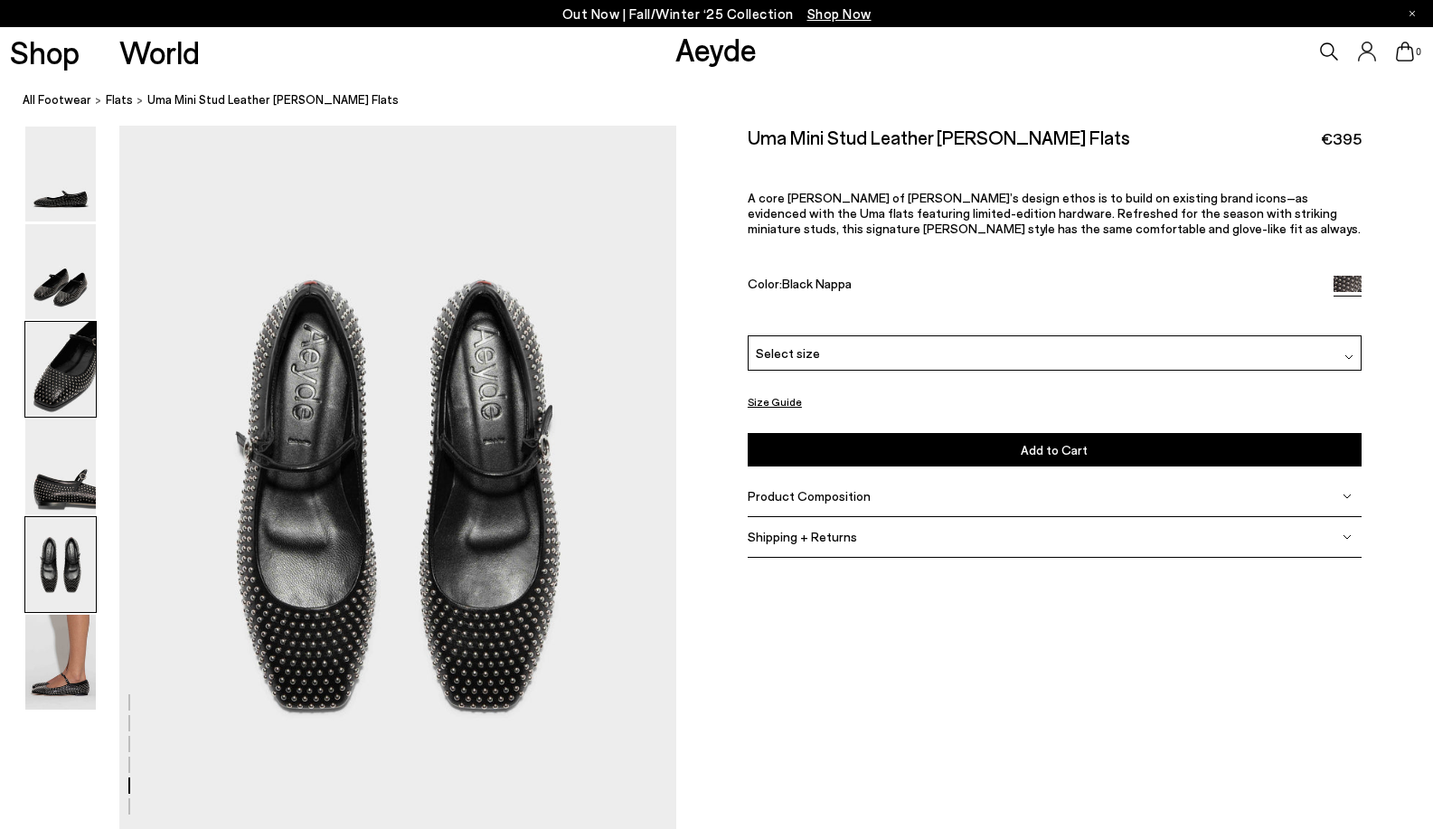
click at [49, 371] on img at bounding box center [60, 369] width 71 height 95
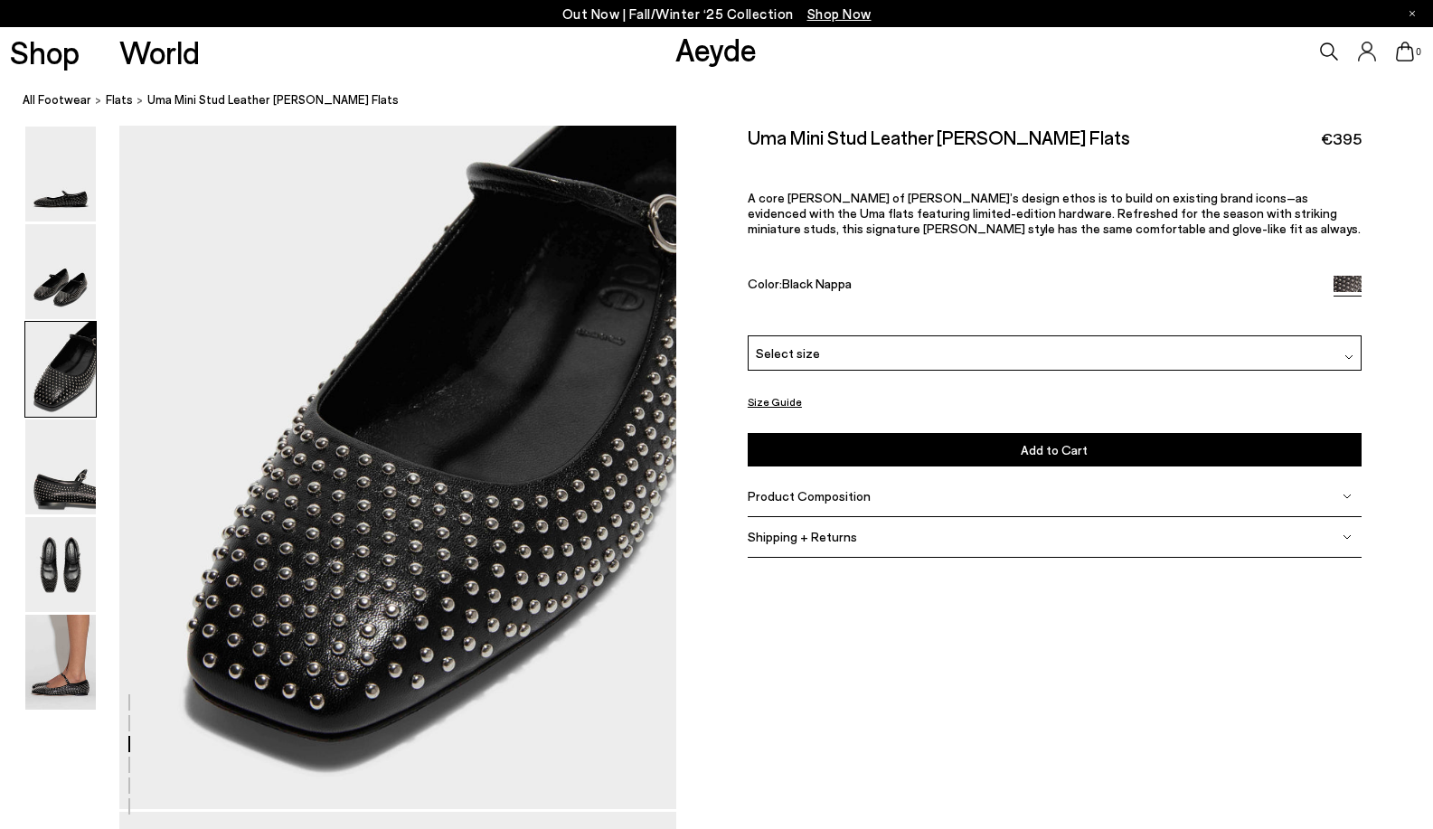
scroll to position [1453, 0]
